Goal: Information Seeking & Learning: Check status

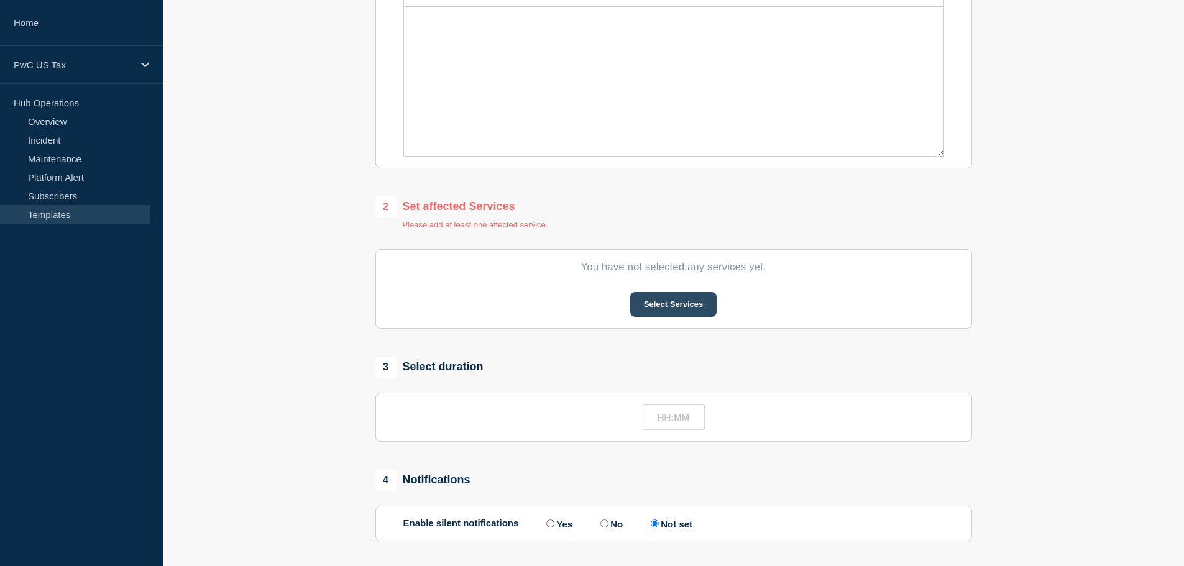
click at [661, 309] on button "Select Services" at bounding box center [673, 304] width 86 height 25
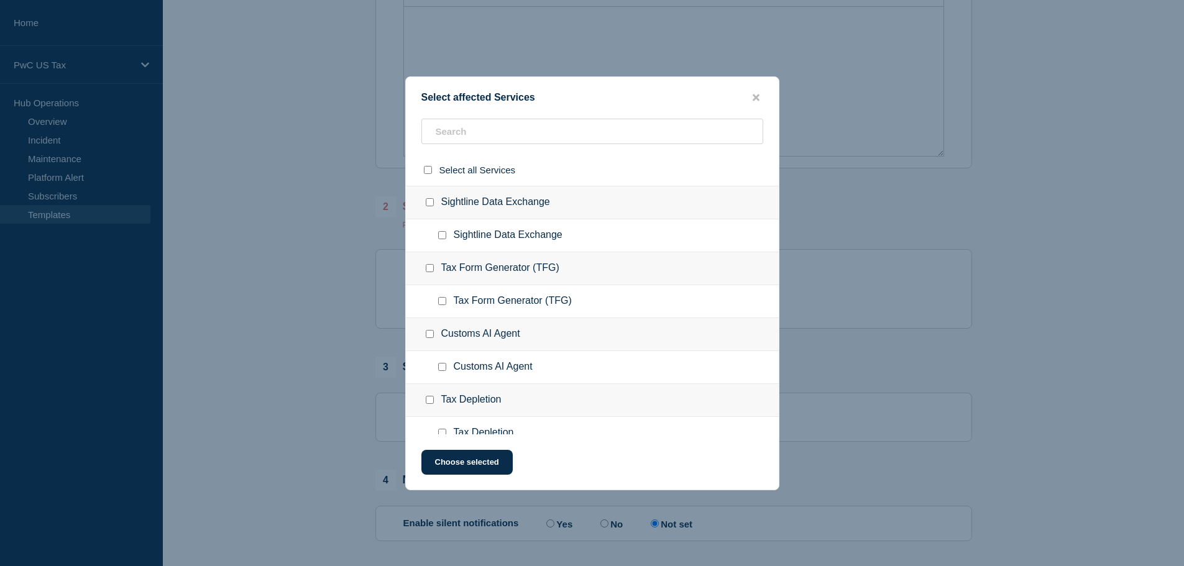
click at [538, 249] on ul "Sightline Data Exchange" at bounding box center [592, 235] width 373 height 33
click at [527, 134] on input "text" at bounding box center [592, 131] width 342 height 25
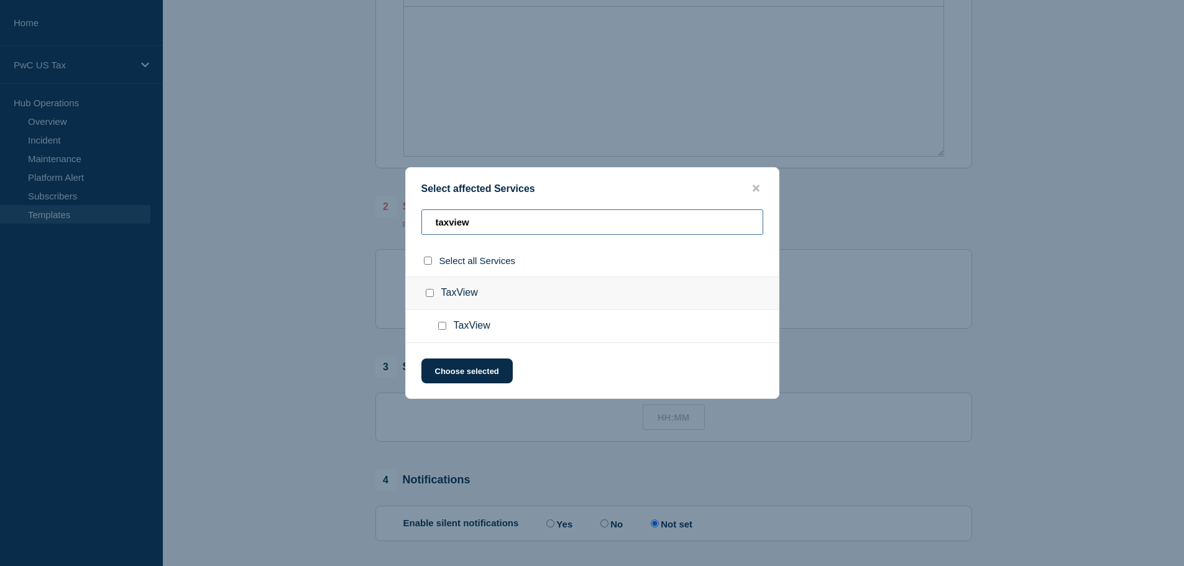
type input "taxview"
click at [756, 193] on button "close button" at bounding box center [756, 189] width 14 height 12
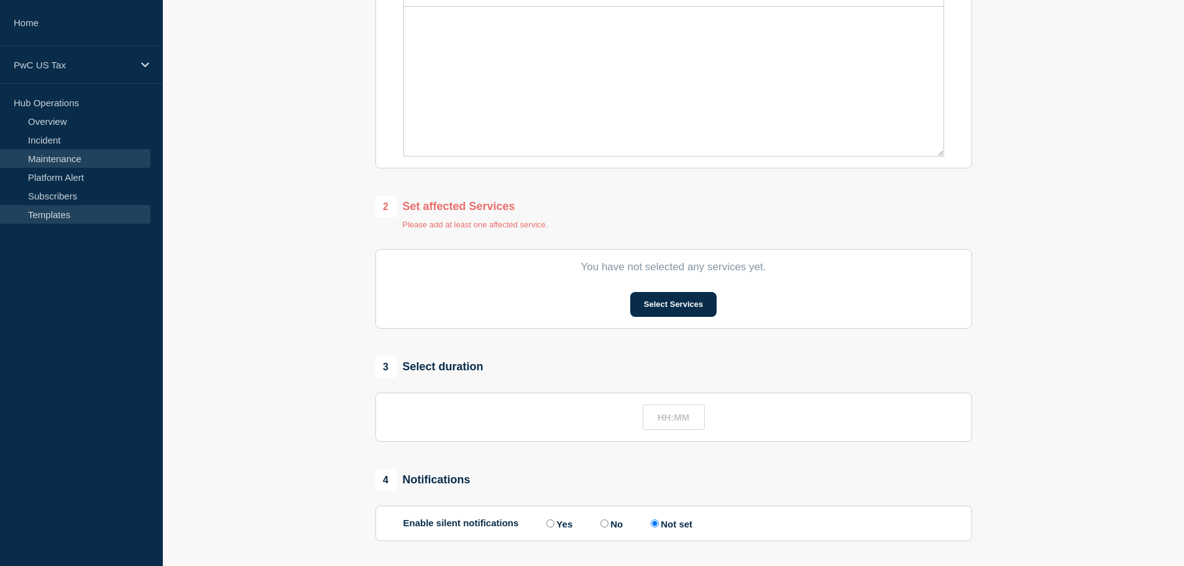
click at [69, 160] on link "Maintenance" at bounding box center [75, 158] width 150 height 19
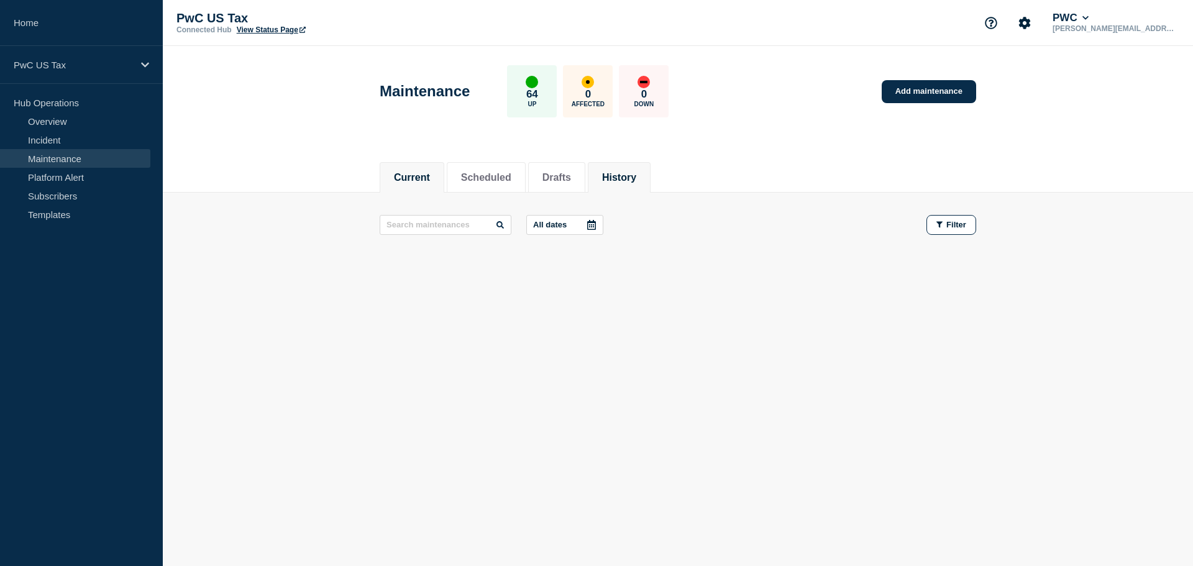
click at [636, 176] on button "History" at bounding box center [619, 177] width 34 height 11
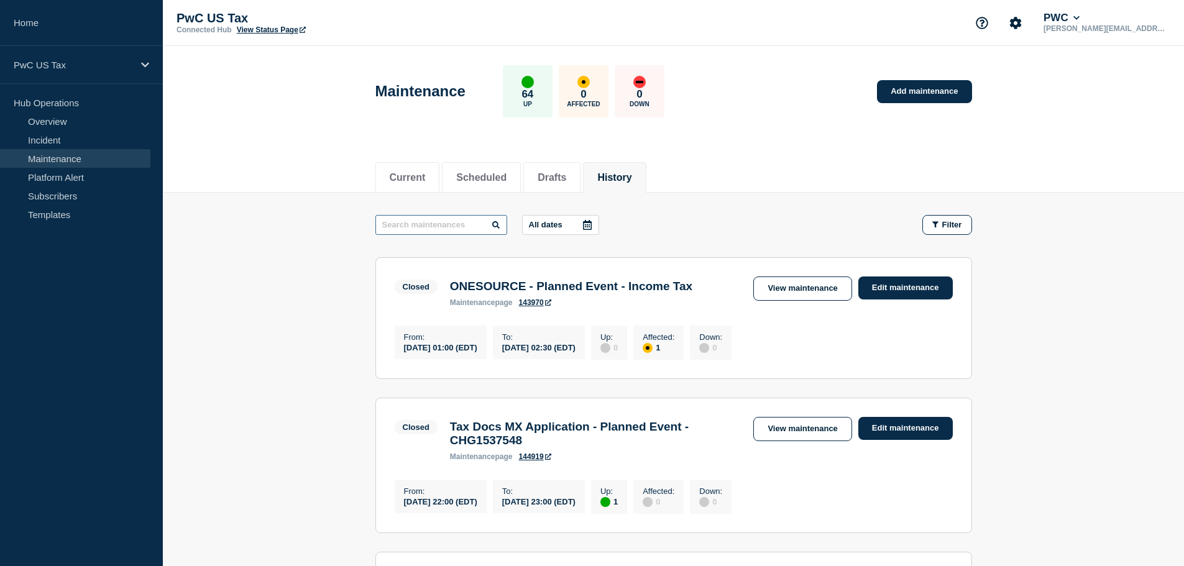
click at [460, 225] on input "text" at bounding box center [441, 225] width 132 height 20
type input "t"
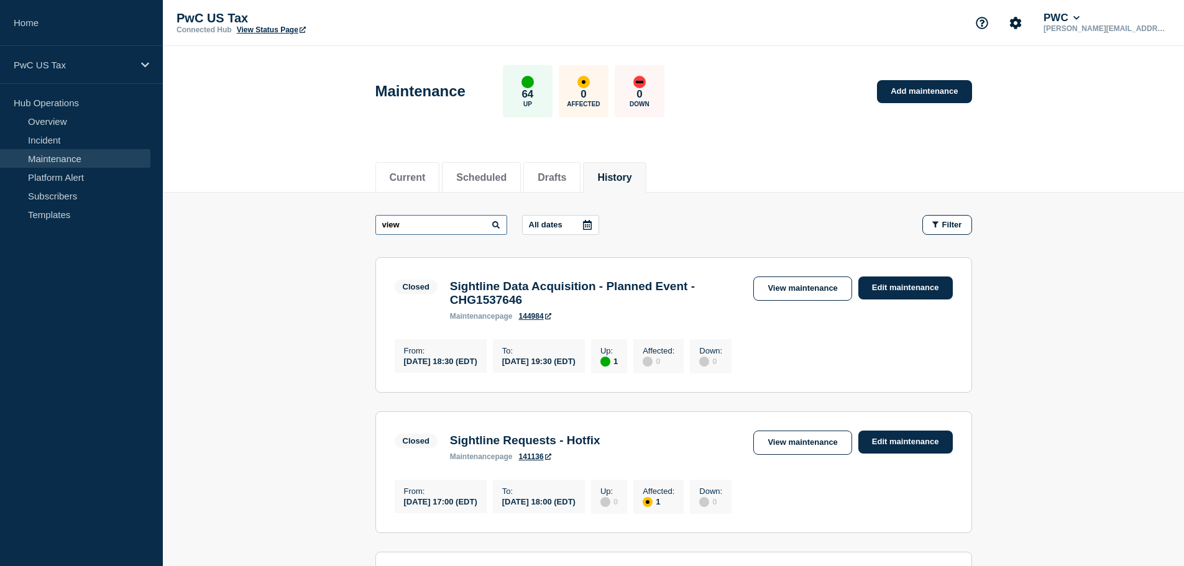
type input "view"
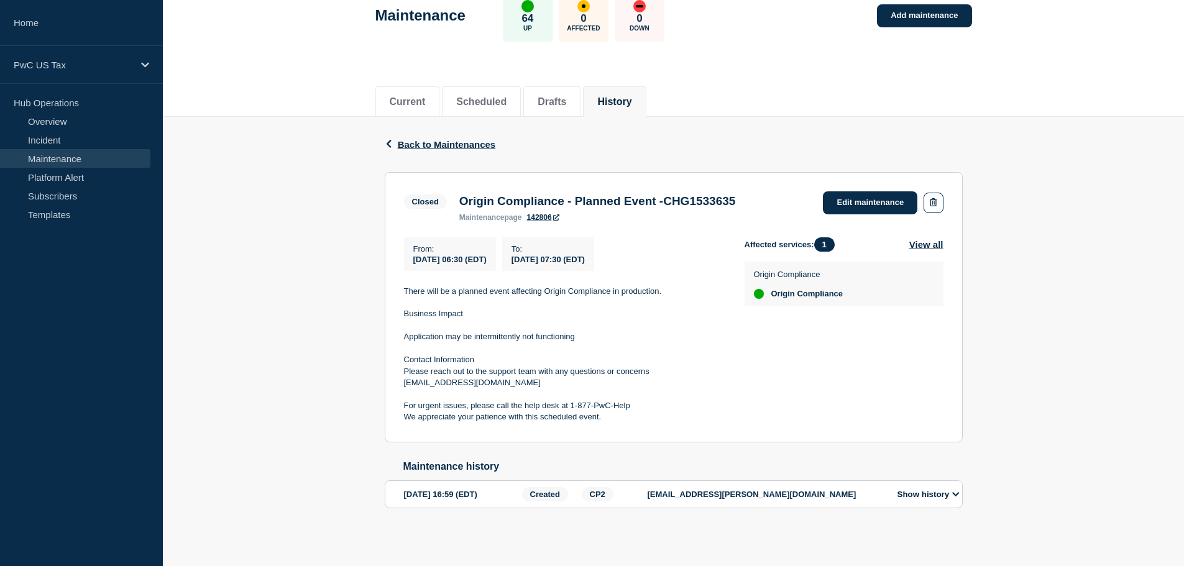
scroll to position [84, 0]
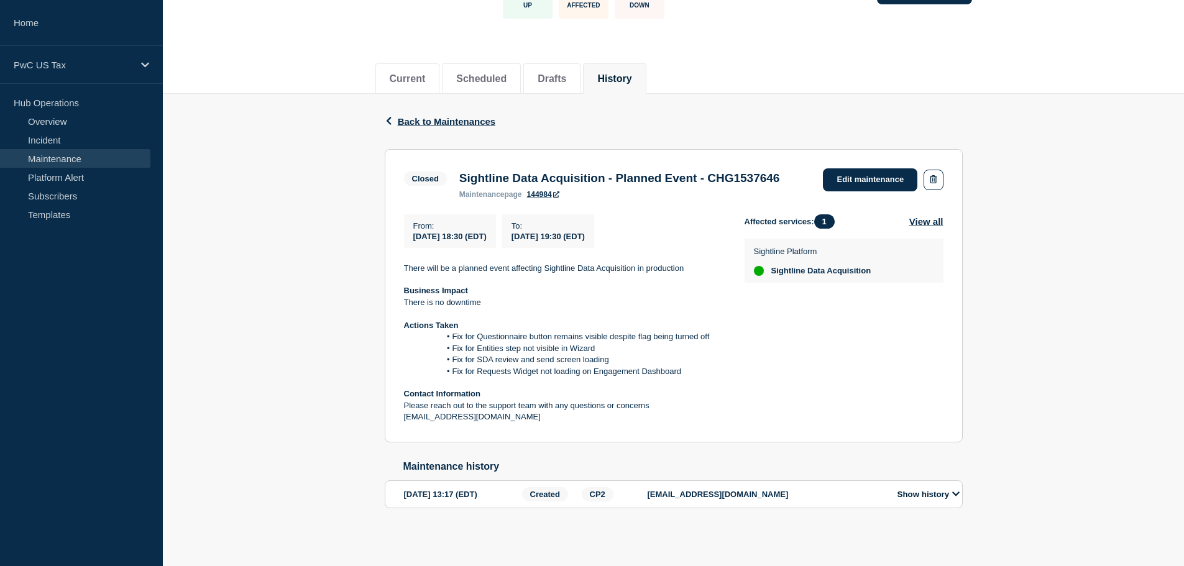
scroll to position [124, 0]
